Goal: Transaction & Acquisition: Purchase product/service

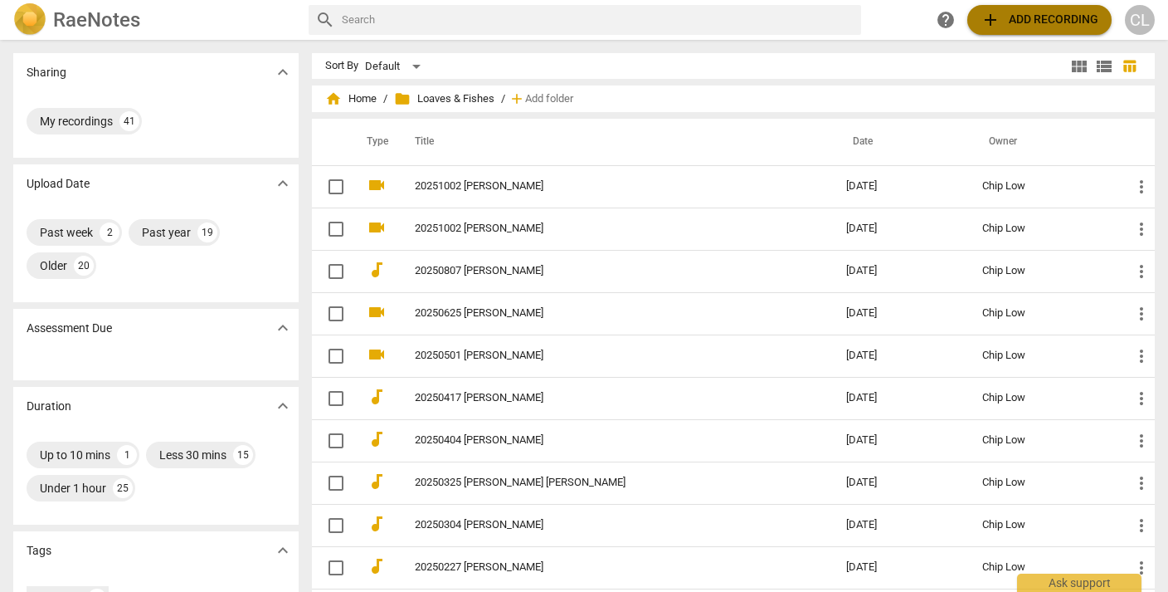
click at [1011, 18] on span "add Add recording" at bounding box center [1040, 20] width 118 height 20
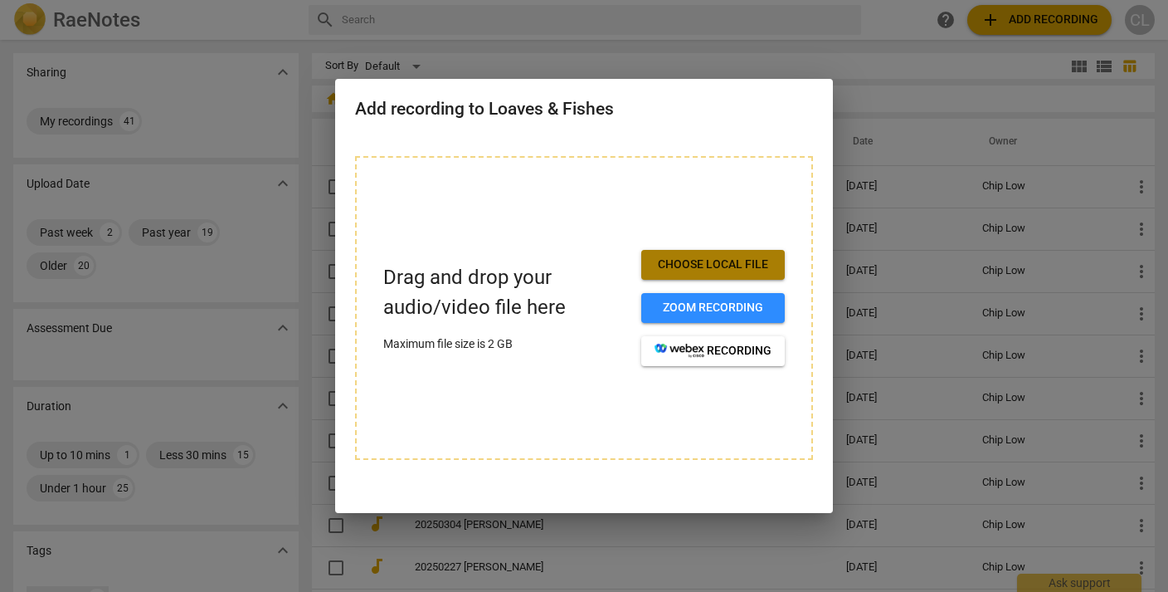
click at [709, 261] on span "Choose local file" at bounding box center [713, 264] width 117 height 17
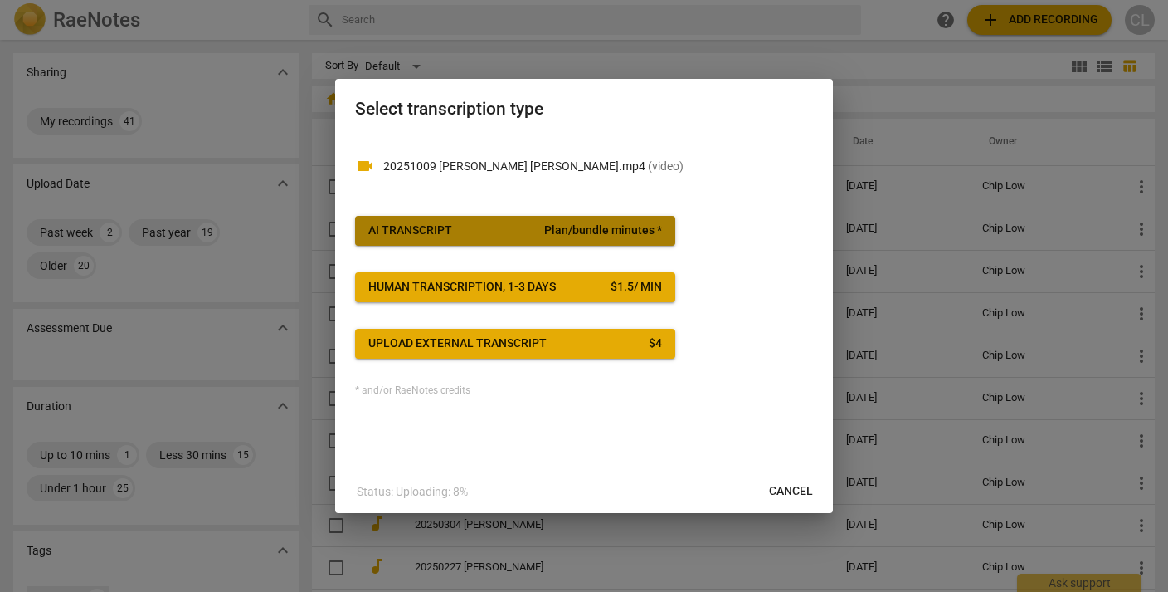
click at [582, 230] on span "Plan/bundle minutes *" at bounding box center [603, 230] width 118 height 17
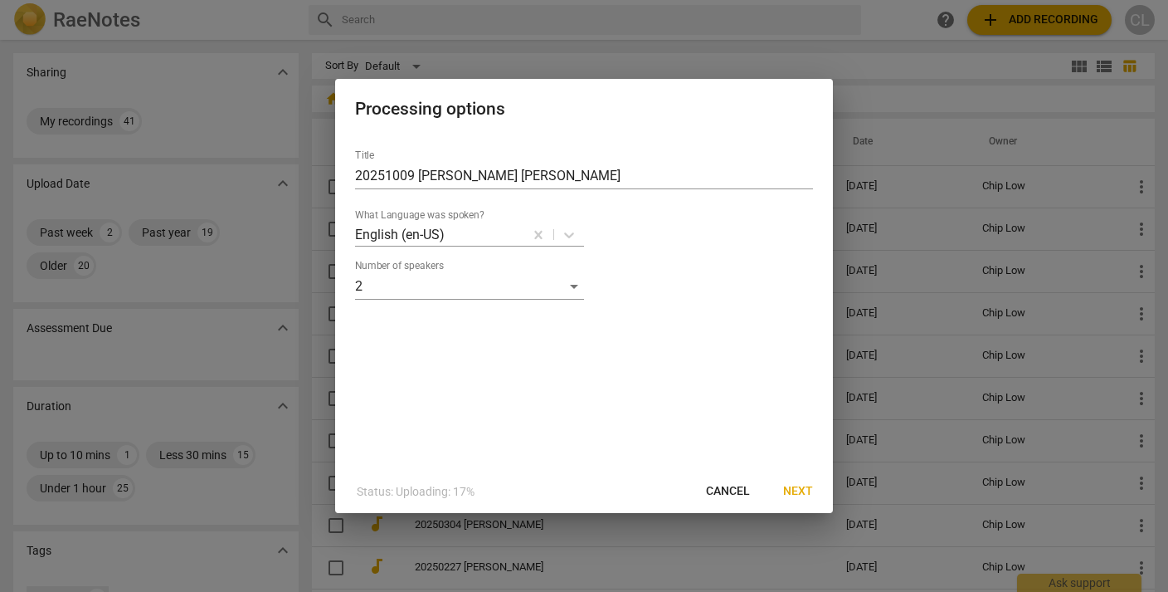
click at [792, 490] on span "Next" at bounding box center [798, 491] width 30 height 17
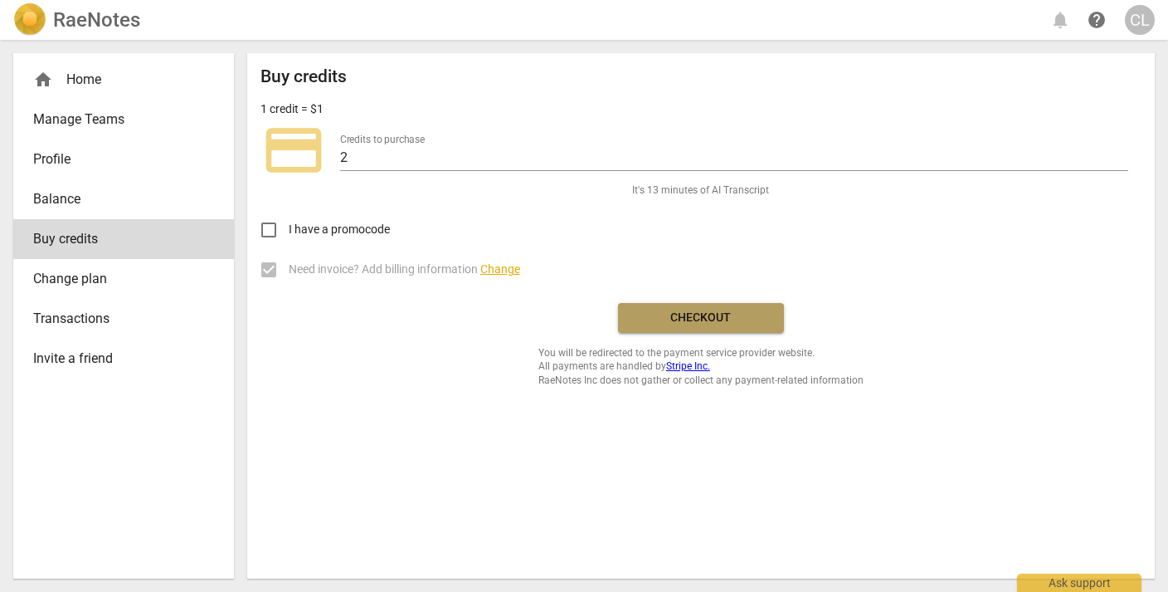
click at [690, 323] on span "Checkout" at bounding box center [700, 317] width 139 height 17
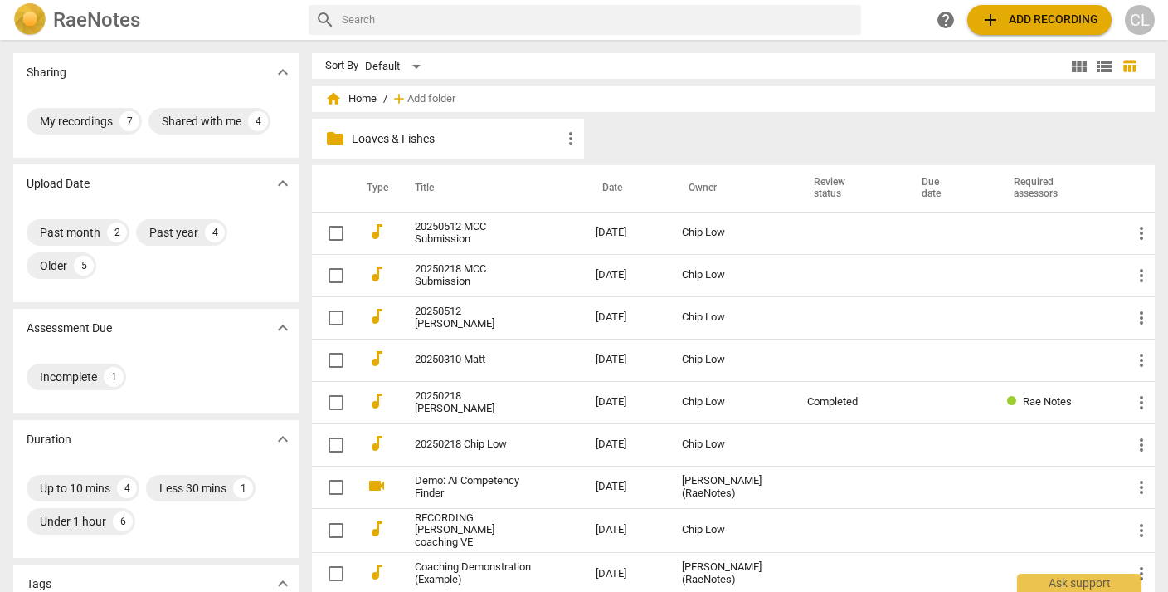
click at [450, 139] on p "Loaves & Fishes" at bounding box center [456, 138] width 209 height 17
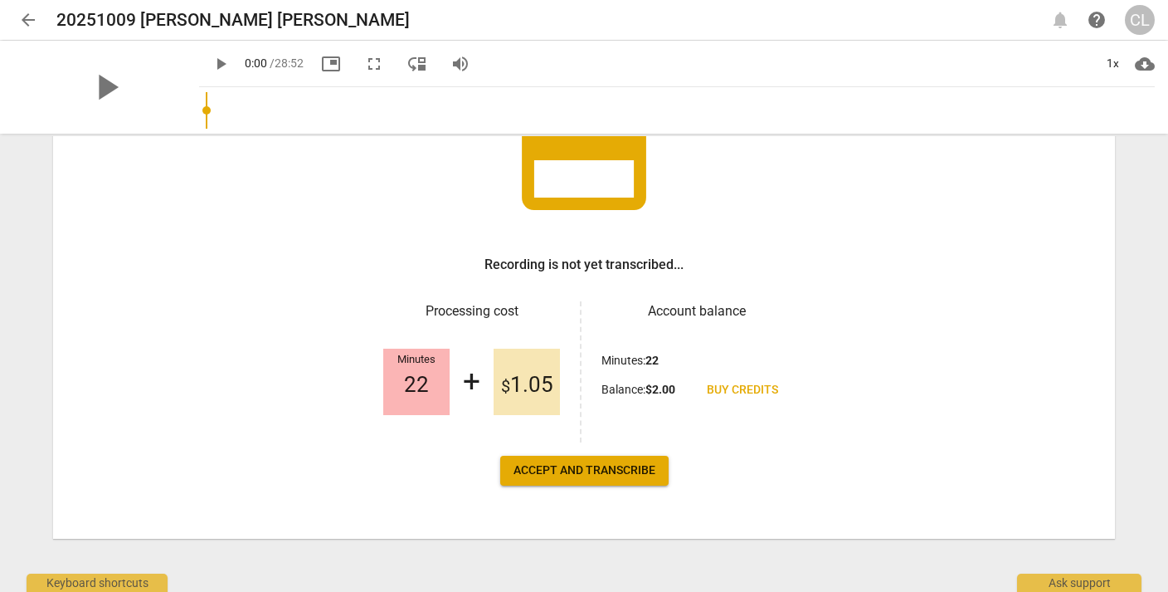
scroll to position [157, 0]
click at [587, 470] on span "Accept and transcribe" at bounding box center [585, 470] width 142 height 17
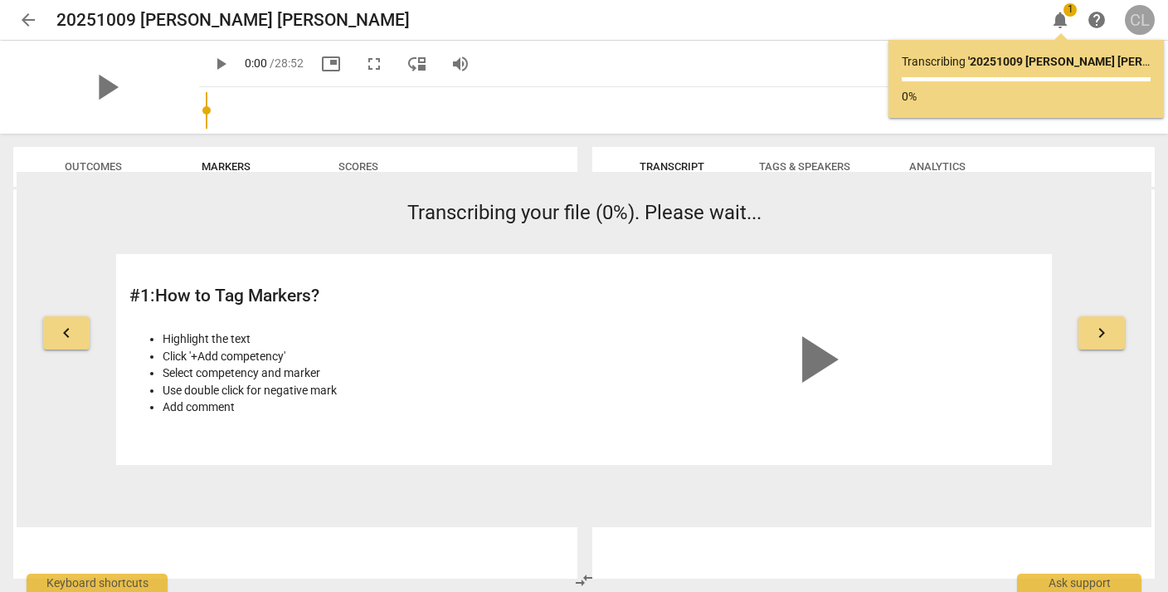
click at [1138, 17] on div "CL" at bounding box center [1140, 20] width 30 height 30
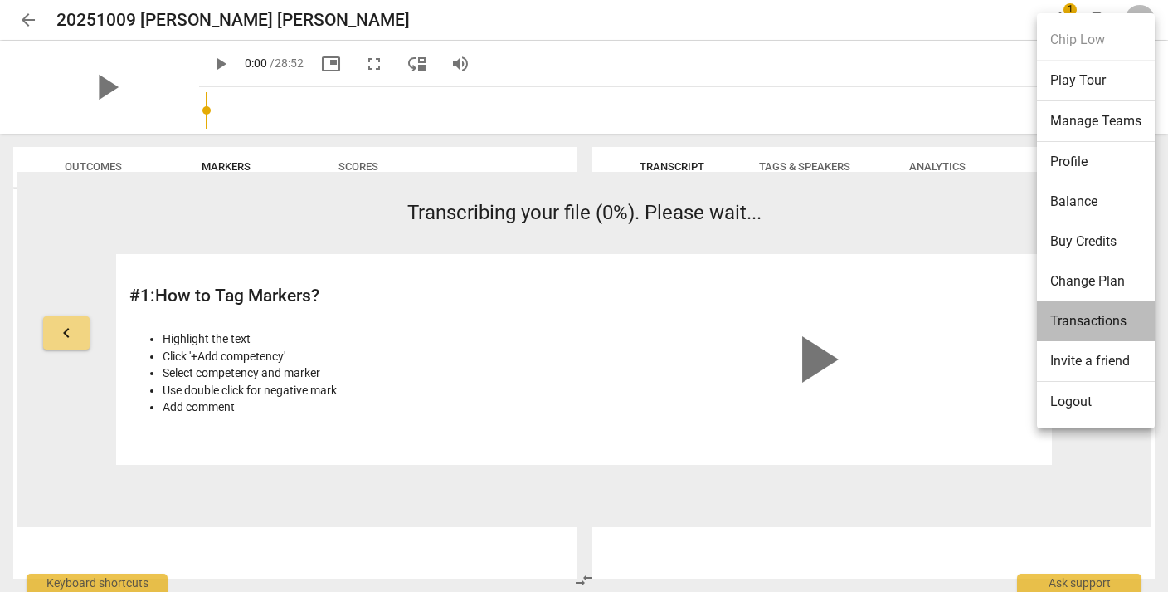
click at [1069, 316] on li "Transactions" at bounding box center [1096, 321] width 118 height 40
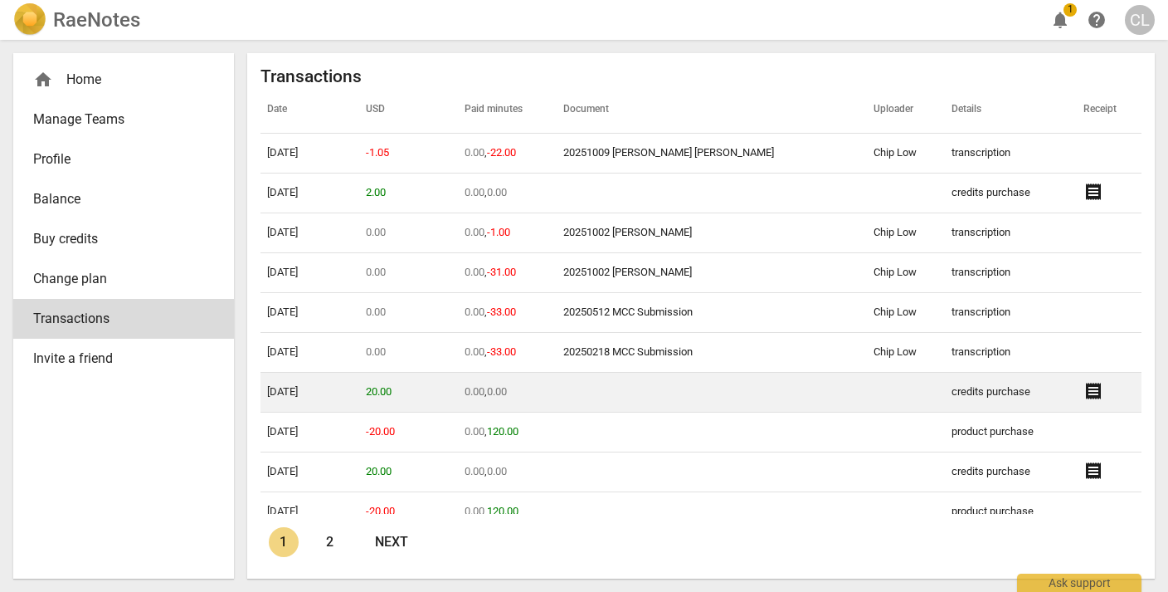
click at [1084, 392] on span "receipt" at bounding box center [1094, 391] width 20 height 20
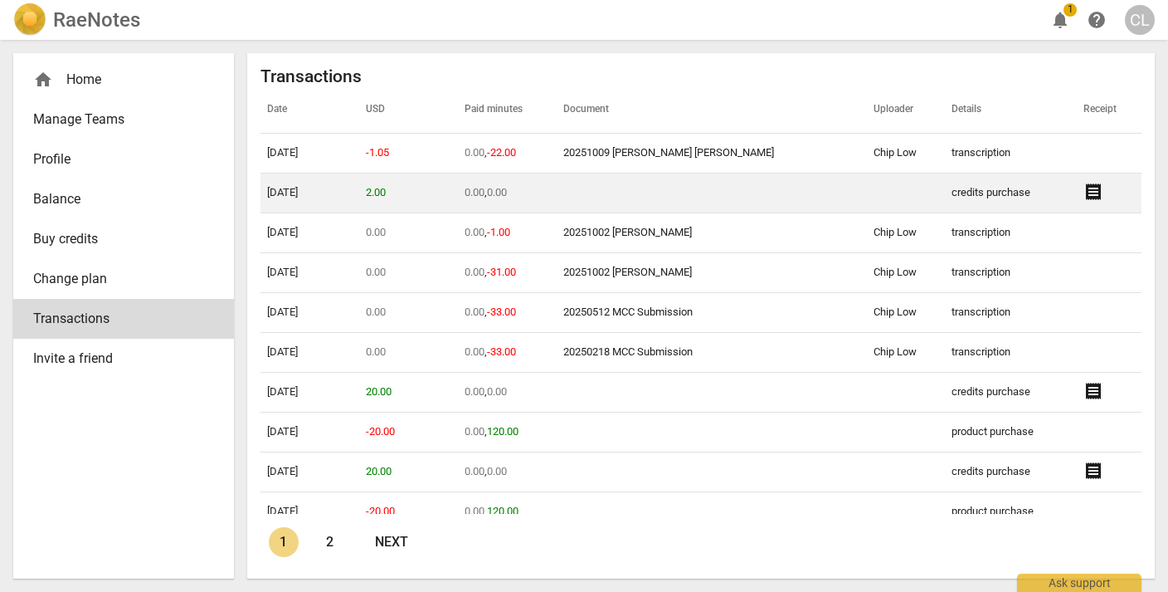
click at [1085, 190] on span "receipt" at bounding box center [1094, 192] width 20 height 20
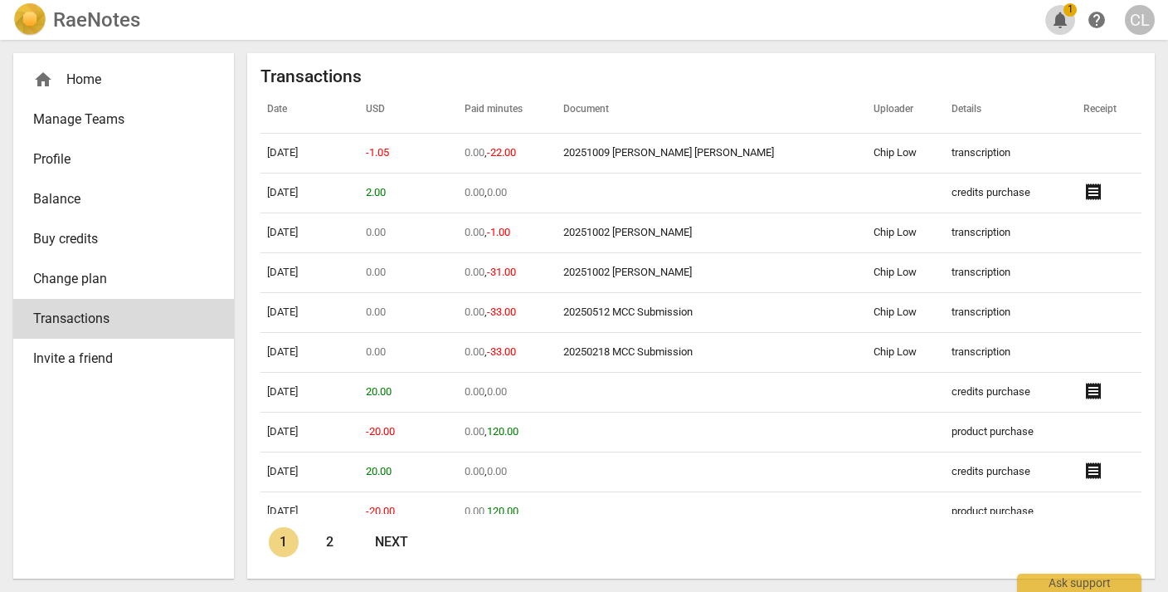
click at [1060, 18] on span "notifications" at bounding box center [1060, 20] width 20 height 20
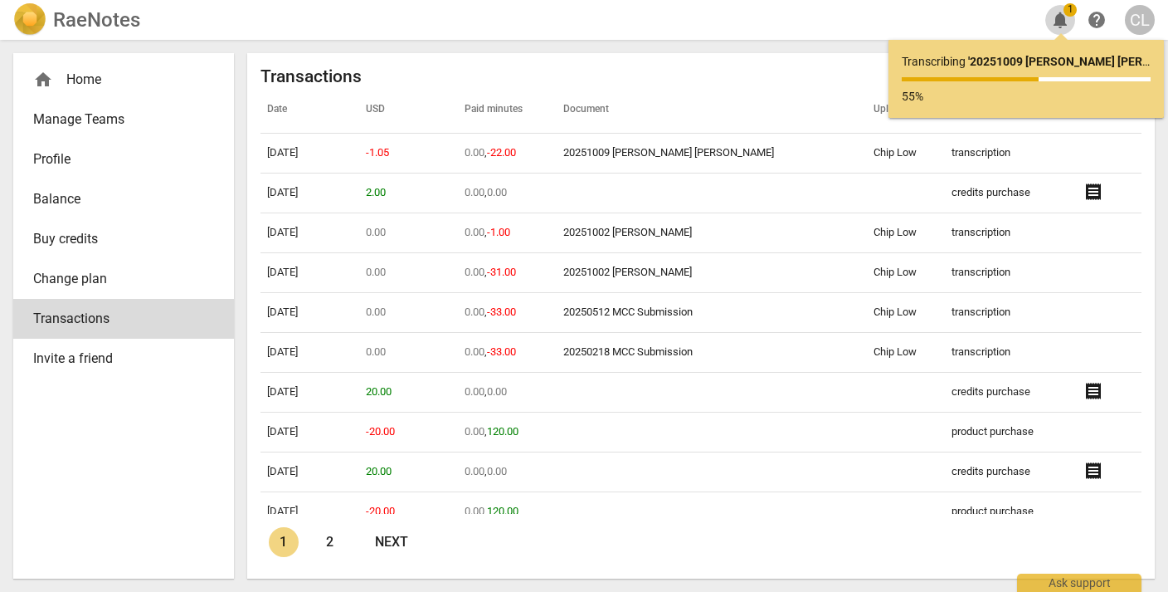
click at [1060, 18] on span "notifications" at bounding box center [1060, 20] width 20 height 20
